Goal: Task Accomplishment & Management: Complete application form

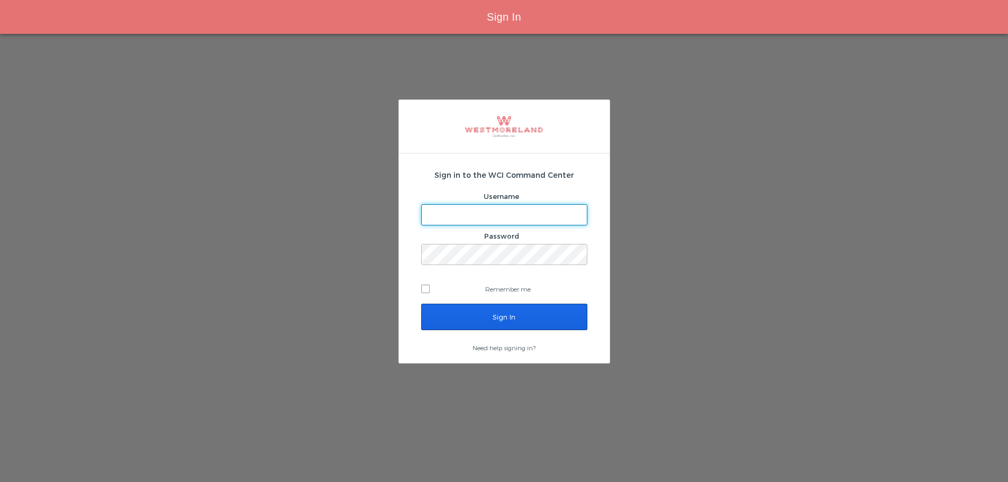
type input "[EMAIL_ADDRESS][PERSON_NAME][DOMAIN_NAME]"
click at [477, 313] on input "Sign In" at bounding box center [504, 317] width 166 height 26
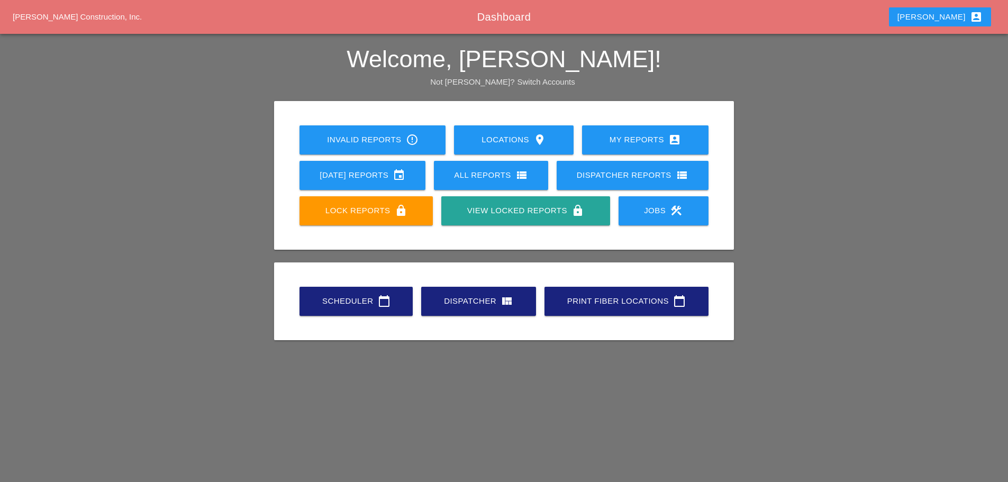
click at [466, 170] on div "All Reports view_list" at bounding box center [491, 175] width 80 height 13
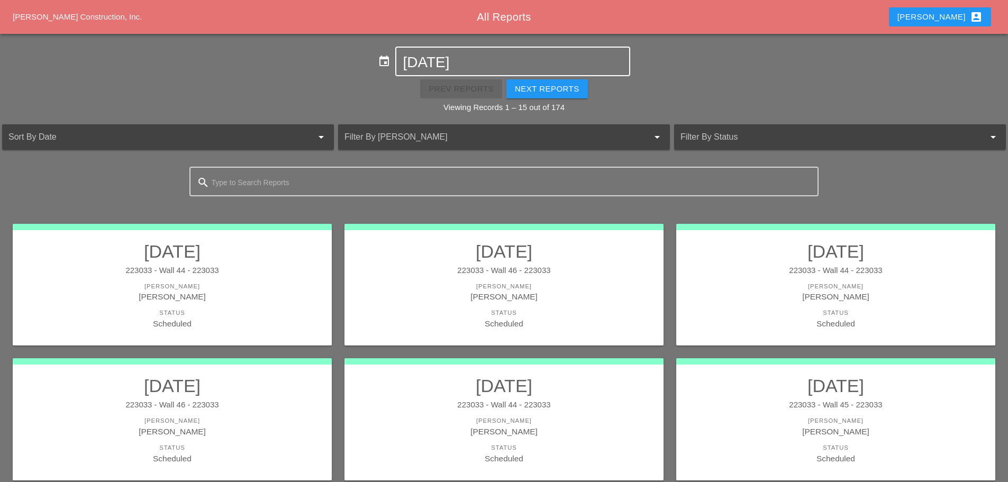
click at [456, 62] on input "08-21-2025" at bounding box center [513, 62] width 220 height 17
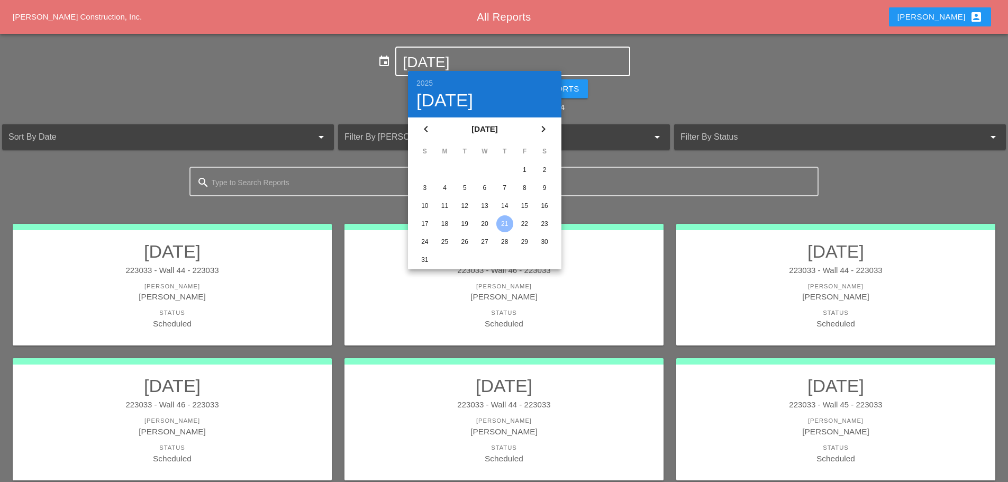
click at [422, 126] on icon "chevron_left" at bounding box center [426, 129] width 13 height 13
click at [505, 246] on div "31" at bounding box center [505, 241] width 17 height 17
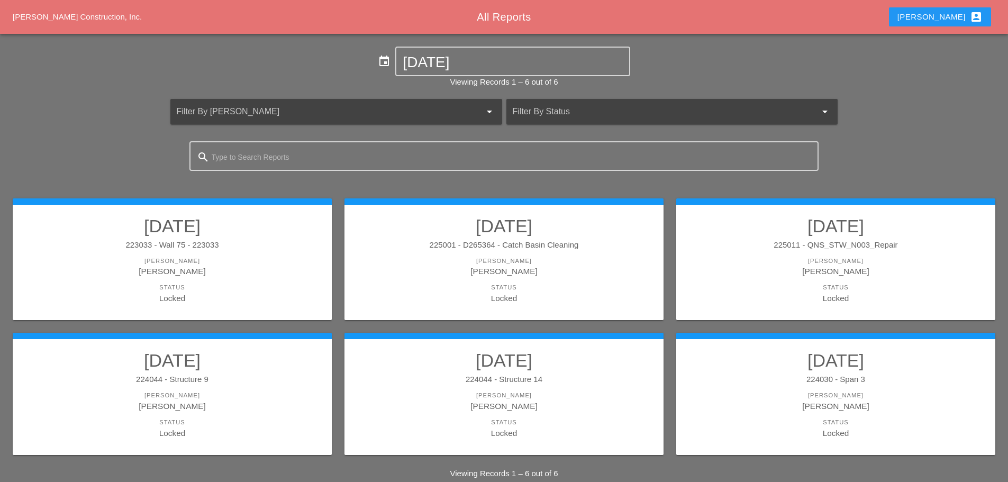
click at [472, 252] on link "07/31/2025 225001 - D265364 - Catch Basin Cleaning Foreman Miguel Fernandes Sta…" at bounding box center [504, 259] width 298 height 89
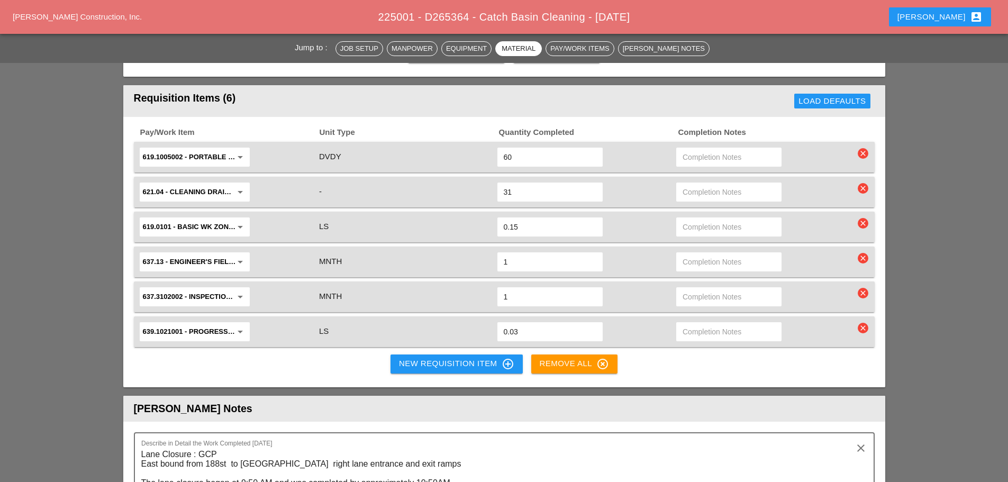
scroll to position [1165, 0]
click at [428, 357] on div "New Requisition Item control_point" at bounding box center [456, 363] width 115 height 13
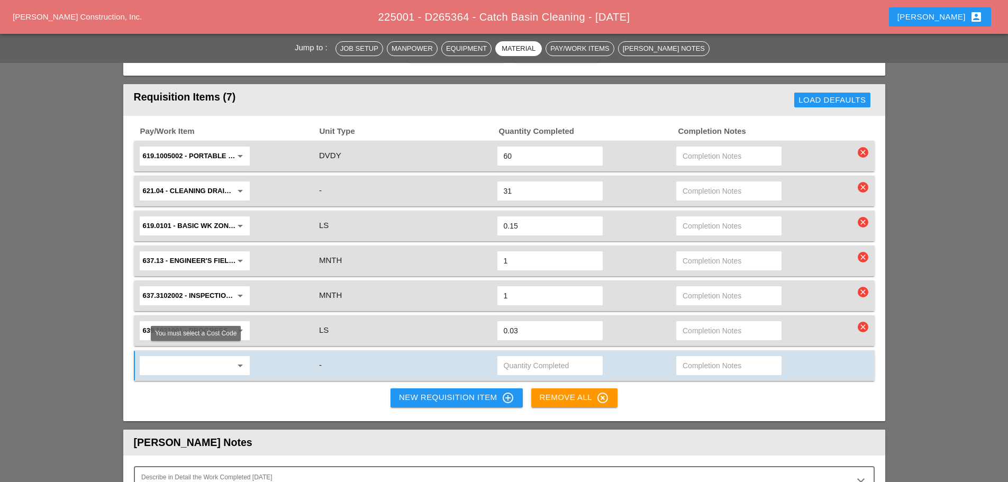
click at [197, 357] on input "text" at bounding box center [187, 365] width 89 height 17
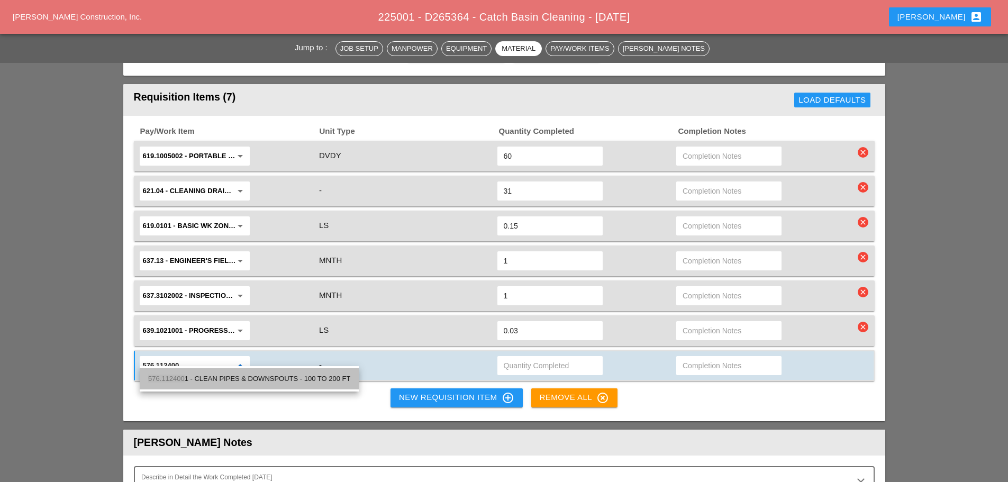
click at [182, 380] on span "576.112400" at bounding box center [166, 379] width 37 height 8
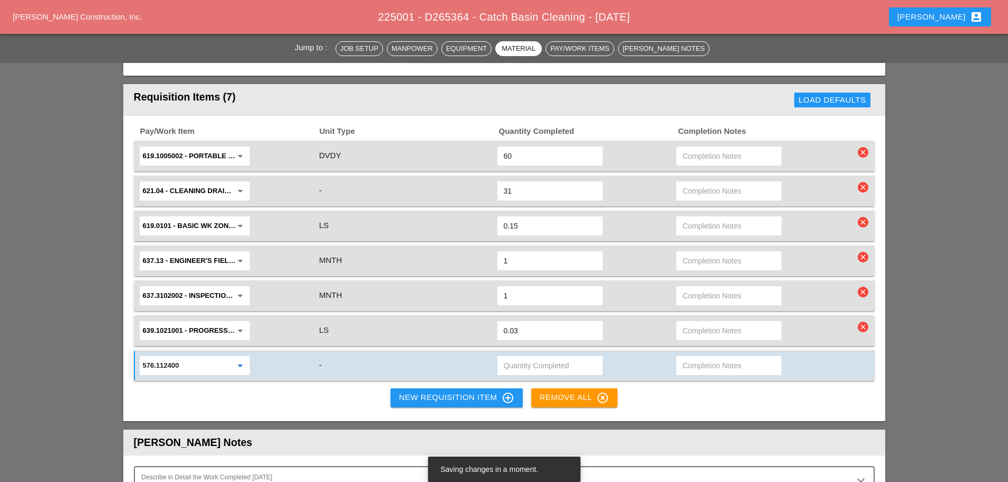
type input "576.1124001 - CLEAN PIPES & DOWNSPOUTS - 100 TO 200 FT"
click at [544, 357] on input "text" at bounding box center [550, 365] width 93 height 17
type input "3"
click at [308, 386] on div "Pay/Work Item Unit Type Quantity Completed Completion Notes 619.1005002 - Porta…" at bounding box center [504, 268] width 762 height 305
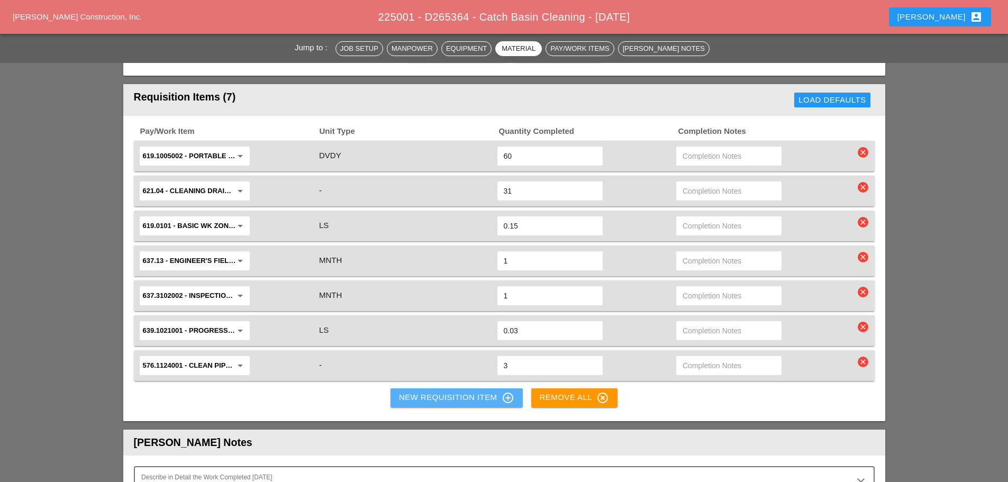
click at [411, 392] on div "New Requisition Item control_point" at bounding box center [456, 398] width 115 height 13
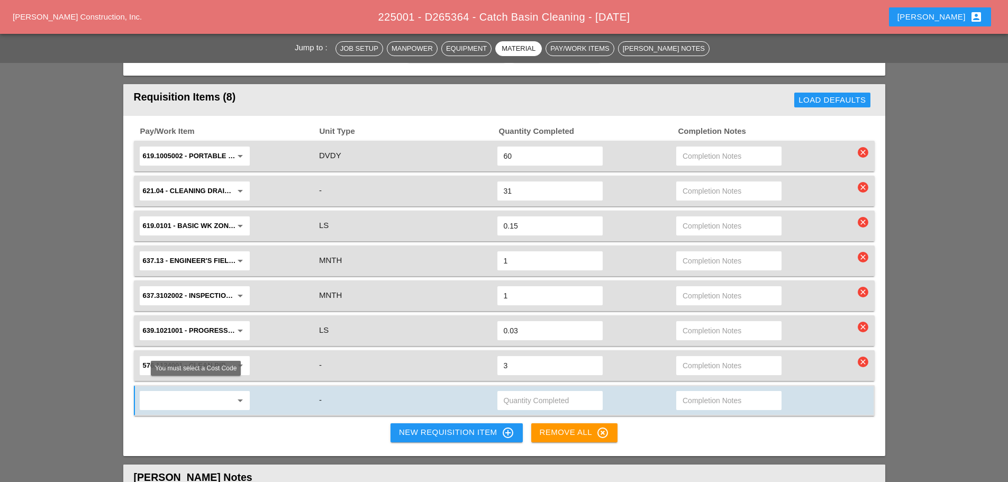
click at [154, 397] on input "text" at bounding box center [187, 400] width 89 height 17
click at [154, 397] on input "576.11220011" at bounding box center [187, 400] width 89 height 17
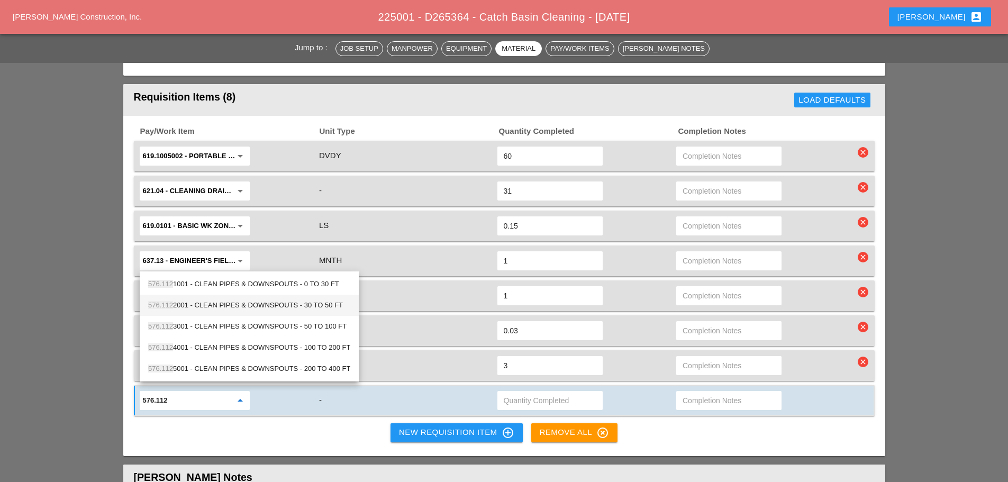
click at [233, 310] on div "576.112 2001 - CLEAN PIPES & DOWNSPOUTS - 30 TO 50 FT" at bounding box center [249, 305] width 202 height 13
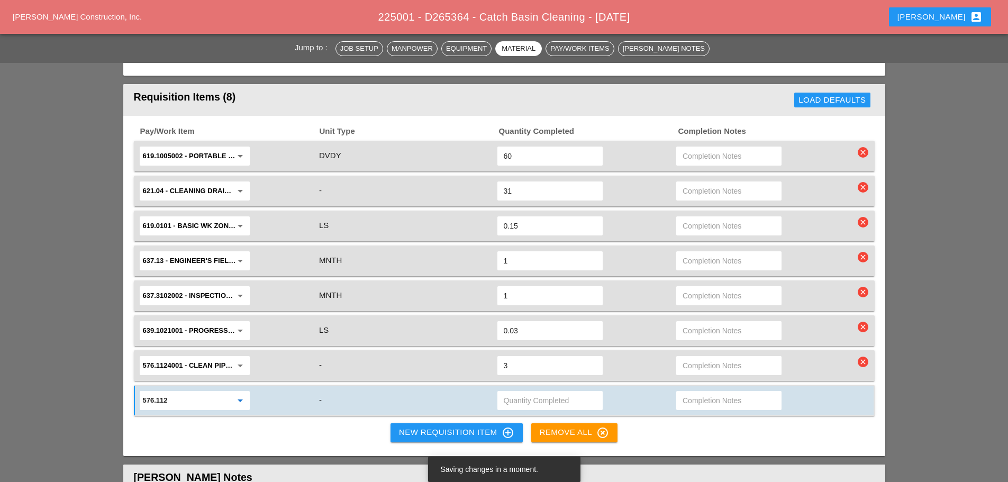
type input "576.1122001 - CLEAN PIPES & DOWNSPOUTS - 30 TO 50 FT"
click at [535, 396] on input "text" at bounding box center [550, 400] width 93 height 17
type input "1"
click at [356, 426] on div "Pay/Work Item Unit Type Quantity Completed Completion Notes 619.1005002 - Porta…" at bounding box center [504, 286] width 762 height 340
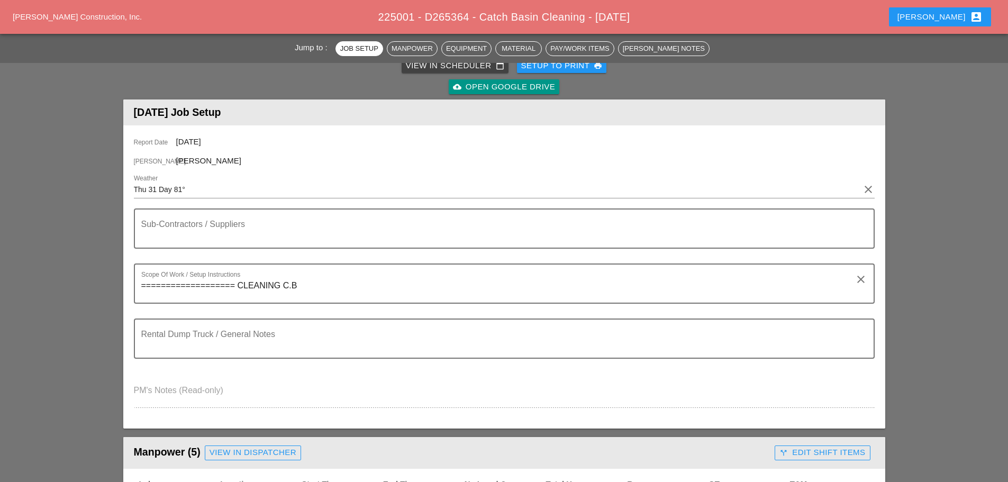
scroll to position [0, 0]
